Goal: Task Accomplishment & Management: Use online tool/utility

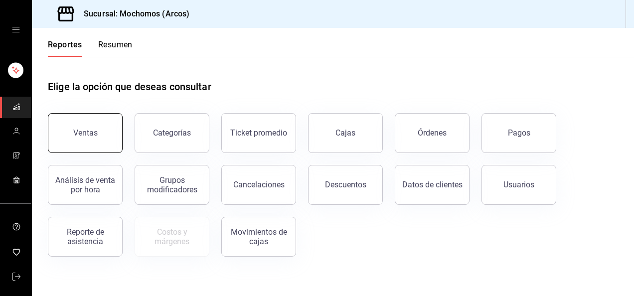
click at [105, 113] on div "Ventas" at bounding box center [79, 127] width 87 height 52
click at [104, 121] on button "Ventas" at bounding box center [85, 133] width 75 height 40
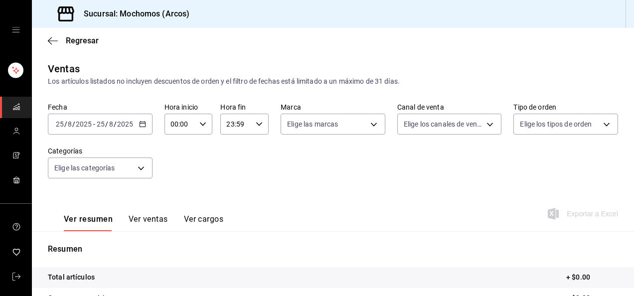
click at [140, 126] on \(Stroke\) "button" at bounding box center [143, 124] width 6 height 5
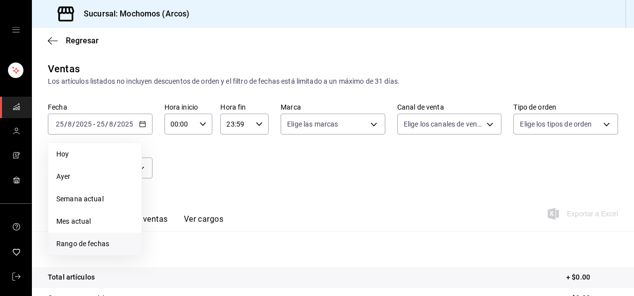
click at [82, 245] on span "Rango de fechas" at bounding box center [94, 244] width 77 height 10
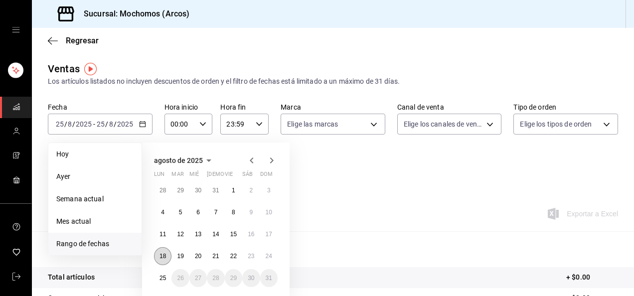
click at [164, 254] on abbr "18" at bounding box center [163, 256] width 6 height 7
click at [168, 275] on button "25" at bounding box center [162, 278] width 17 height 18
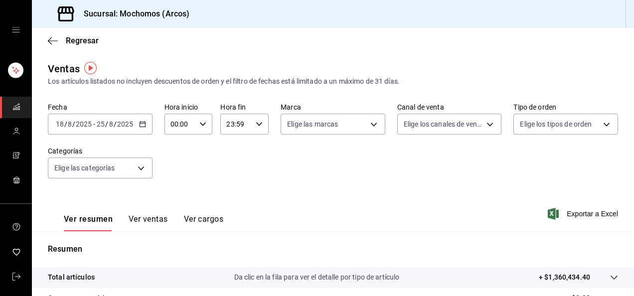
scroll to position [100, 0]
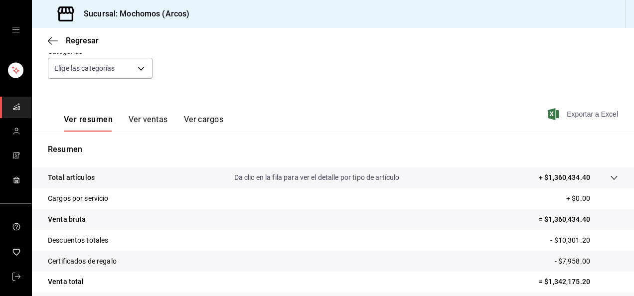
click at [583, 115] on span "Exportar a Excel" at bounding box center [584, 114] width 68 height 12
click at [53, 39] on icon "button" at bounding box center [53, 40] width 10 height 9
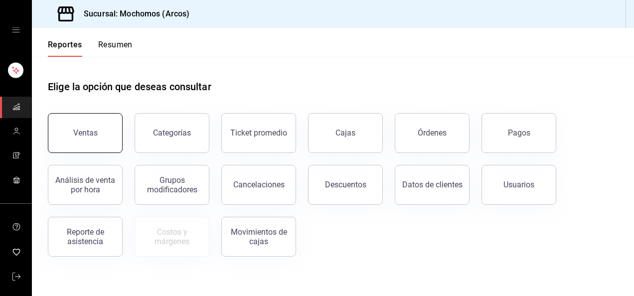
click at [81, 136] on div "Ventas" at bounding box center [85, 132] width 24 height 9
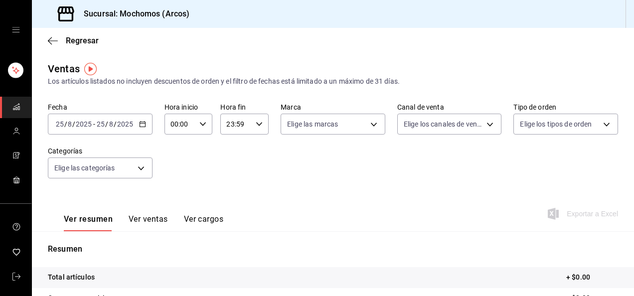
click at [140, 122] on \(Stroke\) "button" at bounding box center [143, 124] width 6 height 5
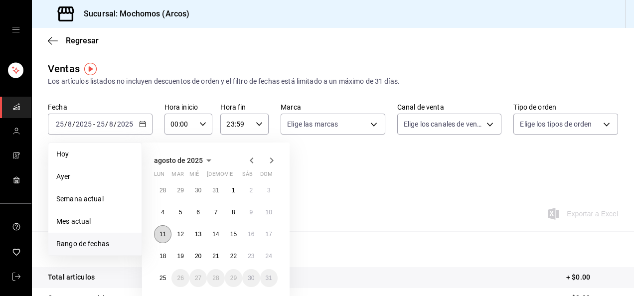
click at [158, 228] on button "11" at bounding box center [162, 234] width 17 height 18
drag, startPoint x: 160, startPoint y: 251, endPoint x: 318, endPoint y: 203, distance: 166.0
click at [318, 203] on div "Ventas Los artículos listados no incluyen descuentos de orden y el filtro de fe…" at bounding box center [333, 261] width 603 height 401
click at [271, 233] on abbr "17" at bounding box center [269, 234] width 6 height 7
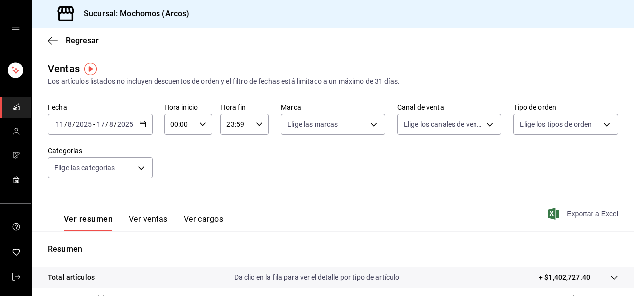
click at [599, 219] on span "Exportar a Excel" at bounding box center [584, 214] width 68 height 12
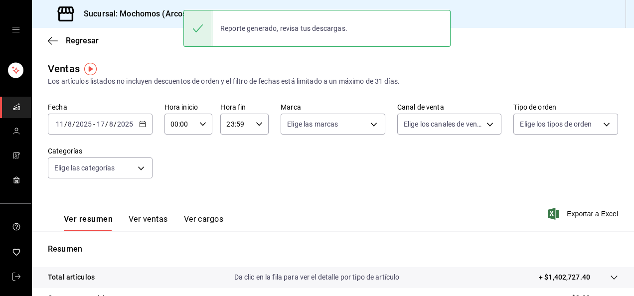
click at [140, 124] on icon "button" at bounding box center [142, 124] width 7 height 7
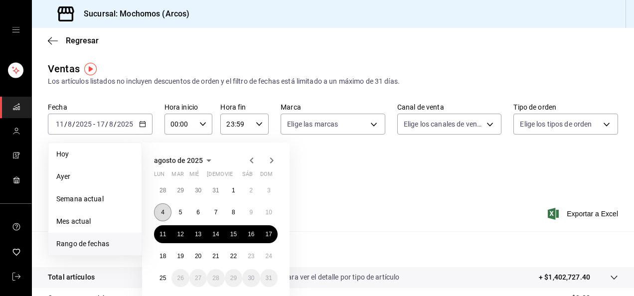
click at [165, 214] on button "4" at bounding box center [162, 213] width 17 height 18
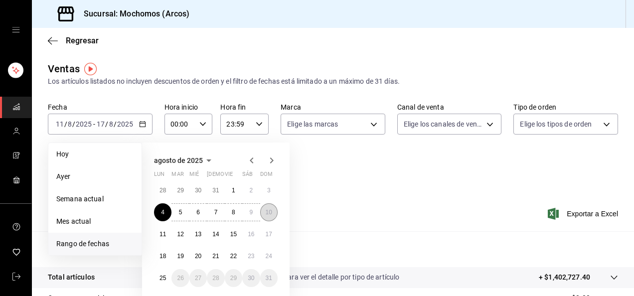
click at [272, 214] on button "10" at bounding box center [268, 213] width 17 height 18
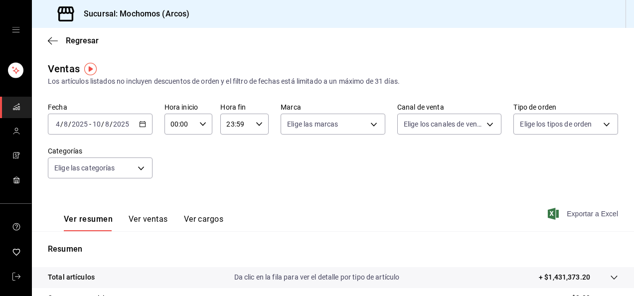
click at [596, 213] on span "Exportar a Excel" at bounding box center [584, 214] width 68 height 12
